Goal: Information Seeking & Learning: Learn about a topic

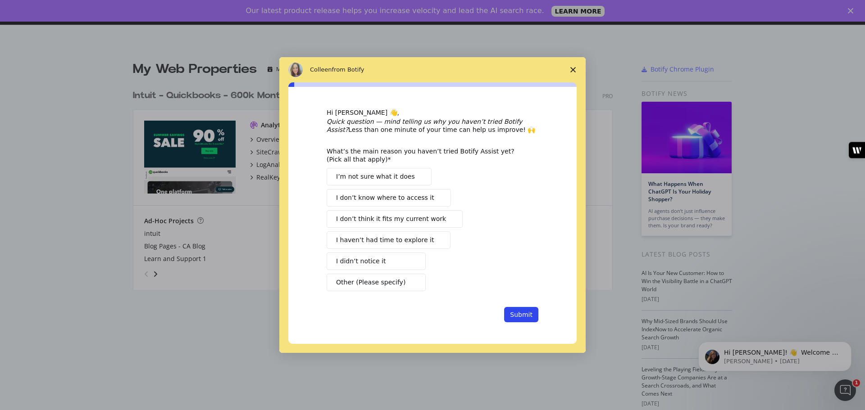
click at [574, 68] on icon "Close survey" at bounding box center [572, 69] width 5 height 5
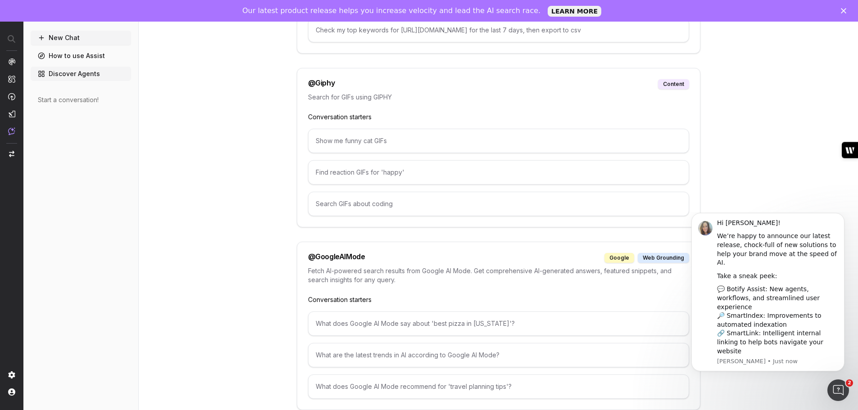
scroll to position [676, 0]
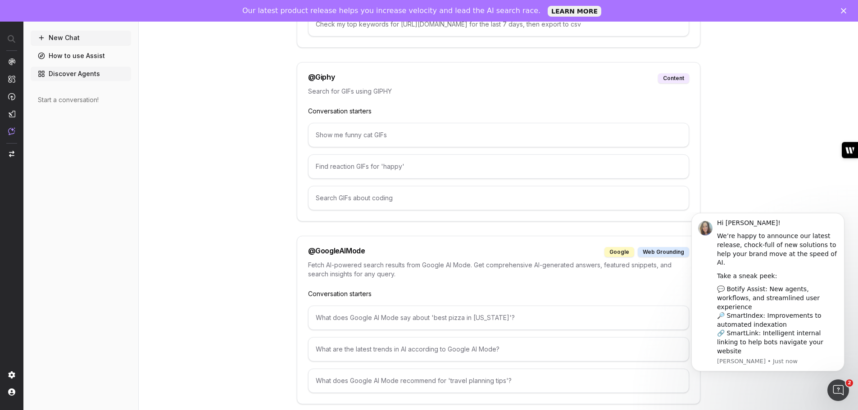
click at [68, 78] on link "Discover Agents" at bounding box center [81, 74] width 100 height 14
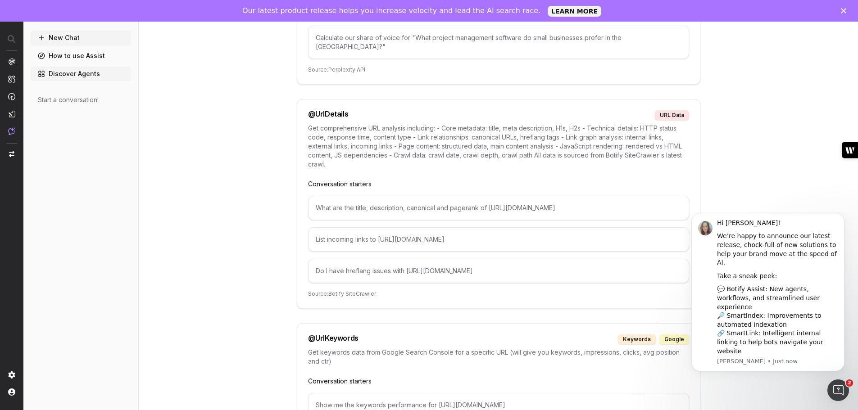
scroll to position [4876, 0]
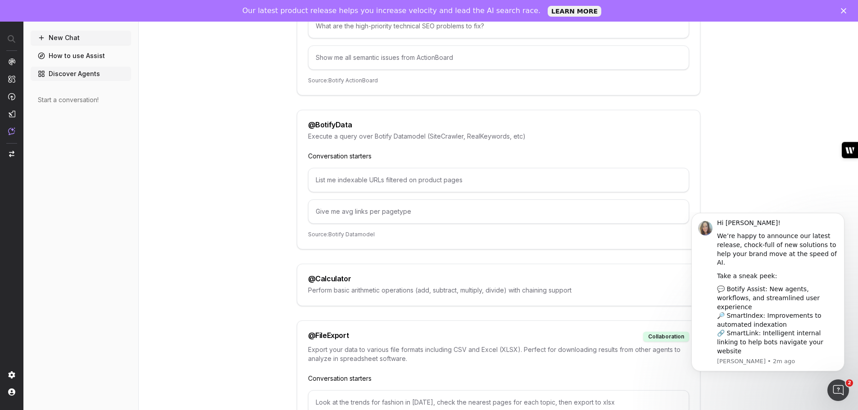
scroll to position [0, 0]
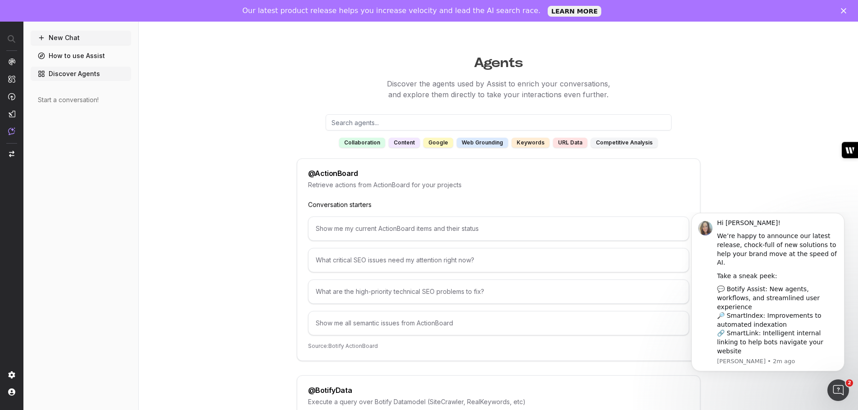
drag, startPoint x: 863, startPoint y: 31, endPoint x: 856, endPoint y: 19, distance: 13.8
click at [728, 94] on p "Discover the agents used by Assist to enrich your conversations, and explore th…" at bounding box center [499, 89] width 692 height 22
